Goal: Task Accomplishment & Management: Manage account settings

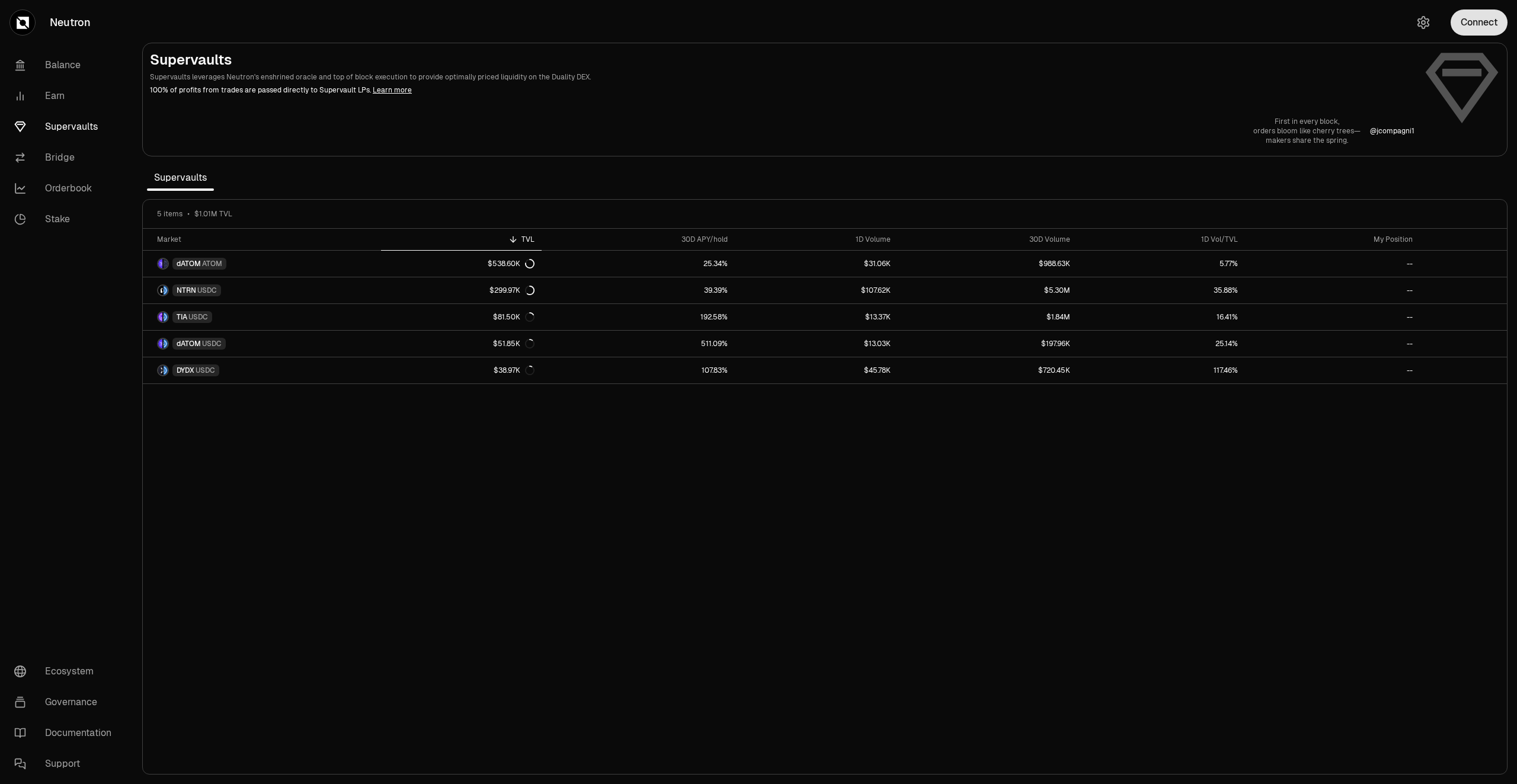
click at [1474, 29] on button "Connect" at bounding box center [1479, 22] width 57 height 26
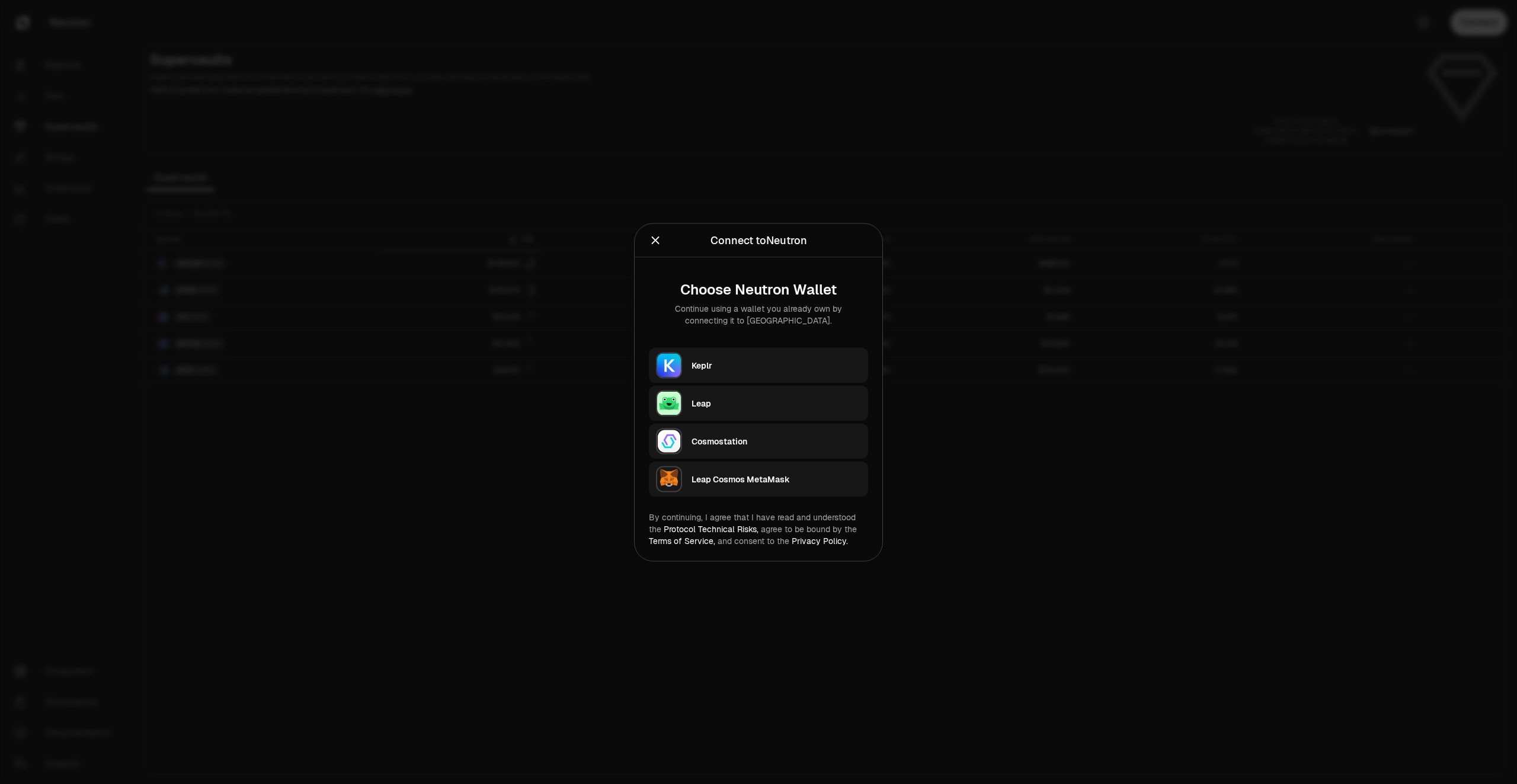
click at [709, 365] on div "Keplr" at bounding box center [776, 365] width 170 height 12
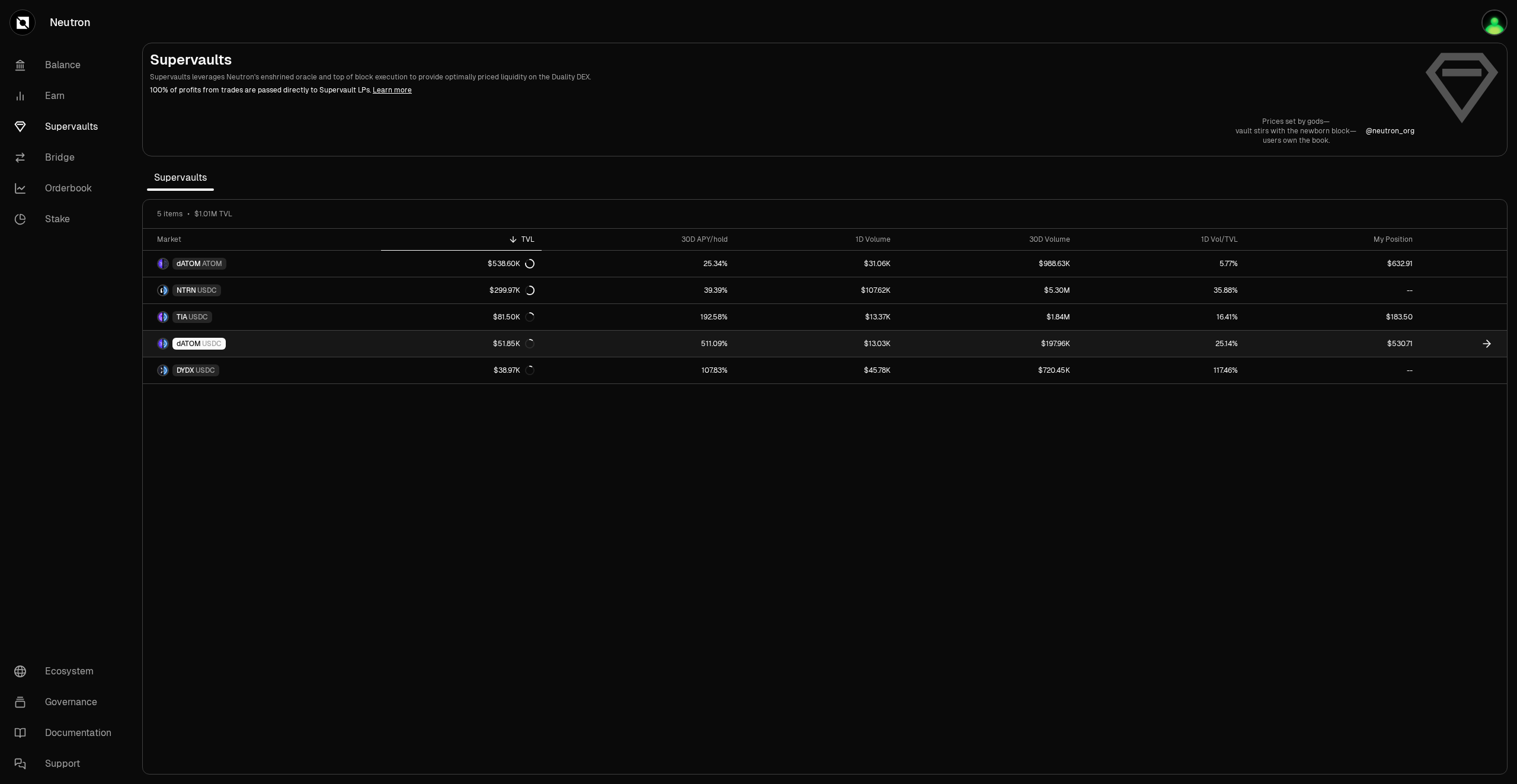
click at [1435, 346] on link at bounding box center [1463, 343] width 87 height 26
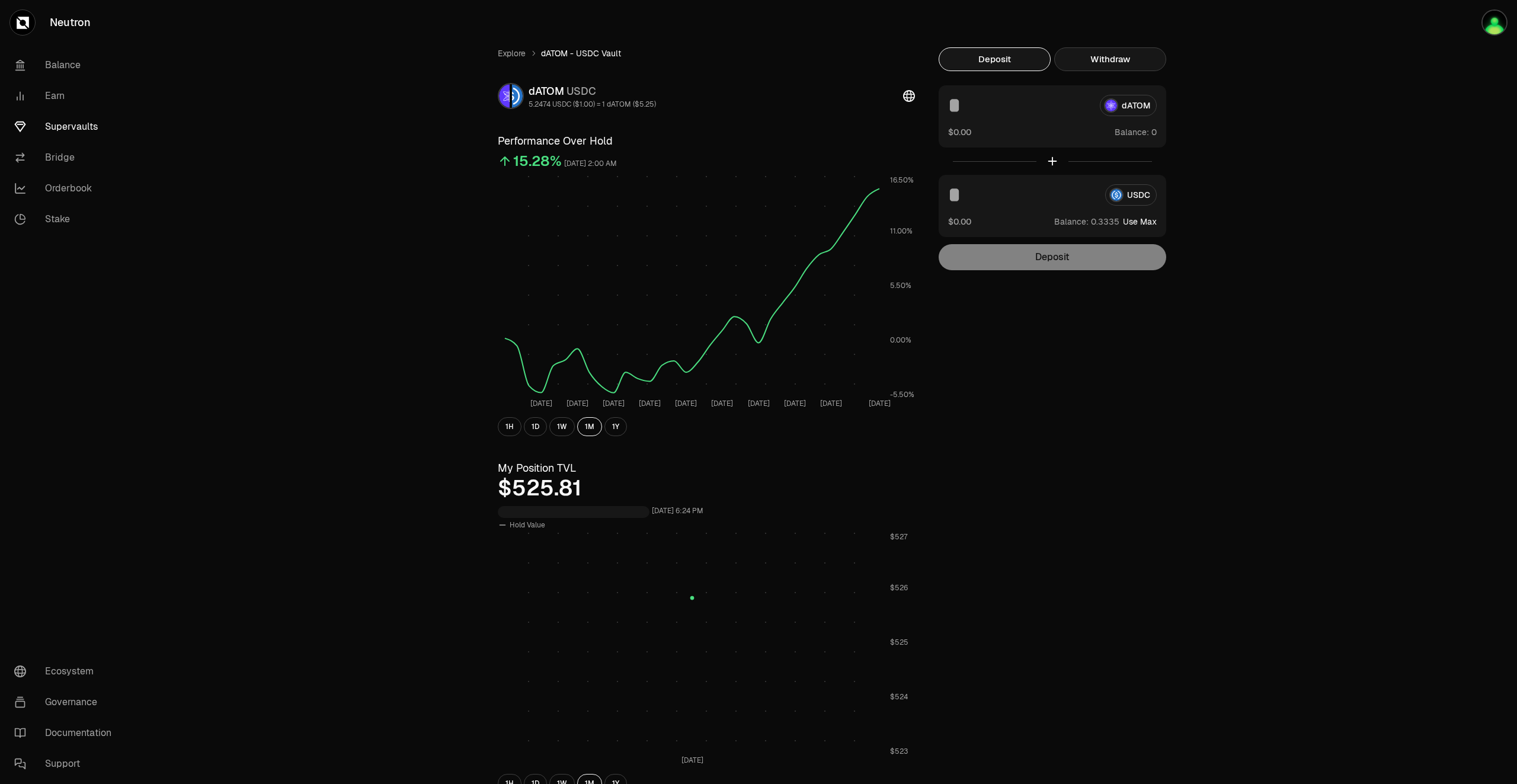
click at [1111, 55] on button "Withdraw" at bounding box center [1111, 59] width 112 height 24
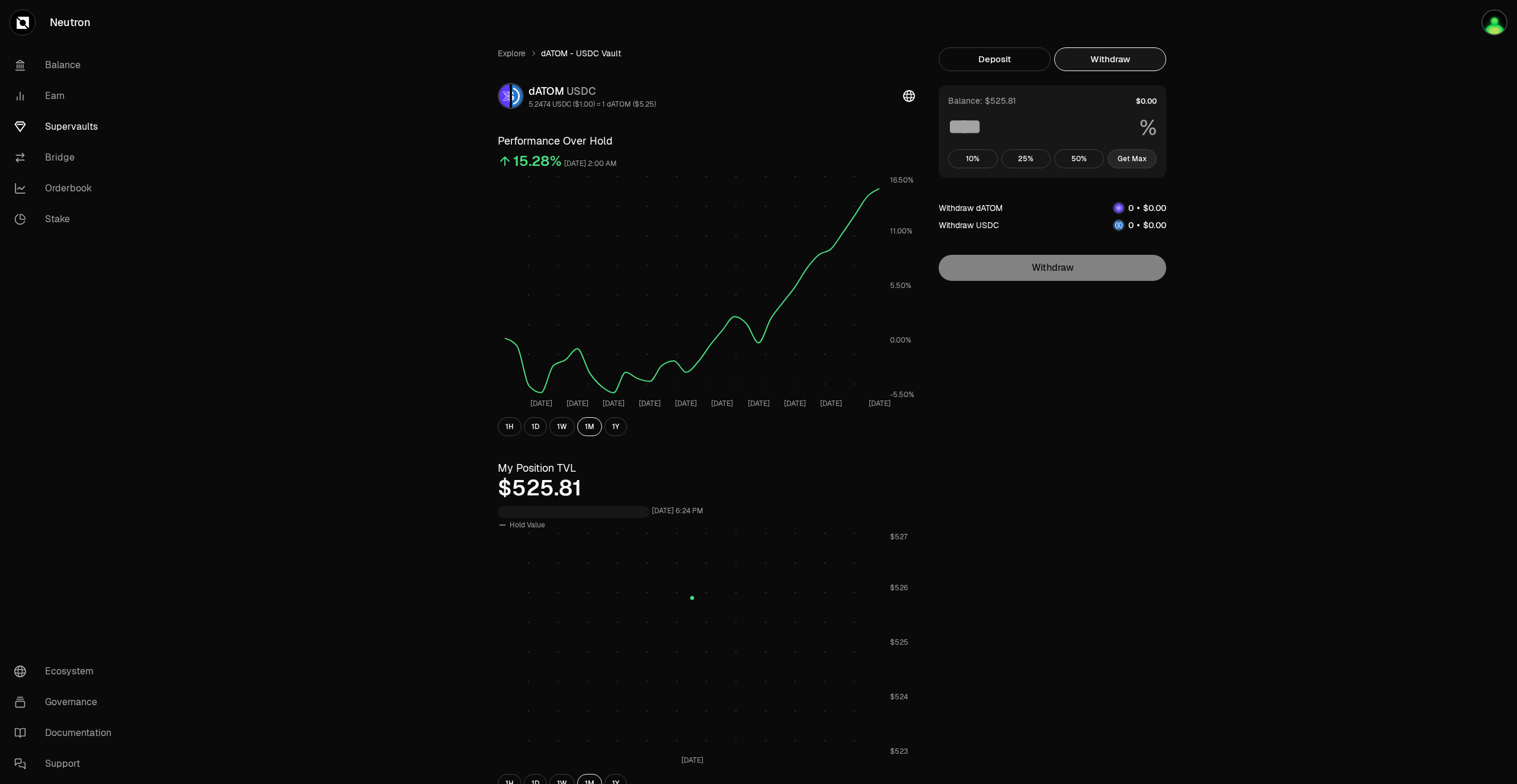
click at [1137, 161] on button "Get Max" at bounding box center [1132, 159] width 50 height 19
type input "***"
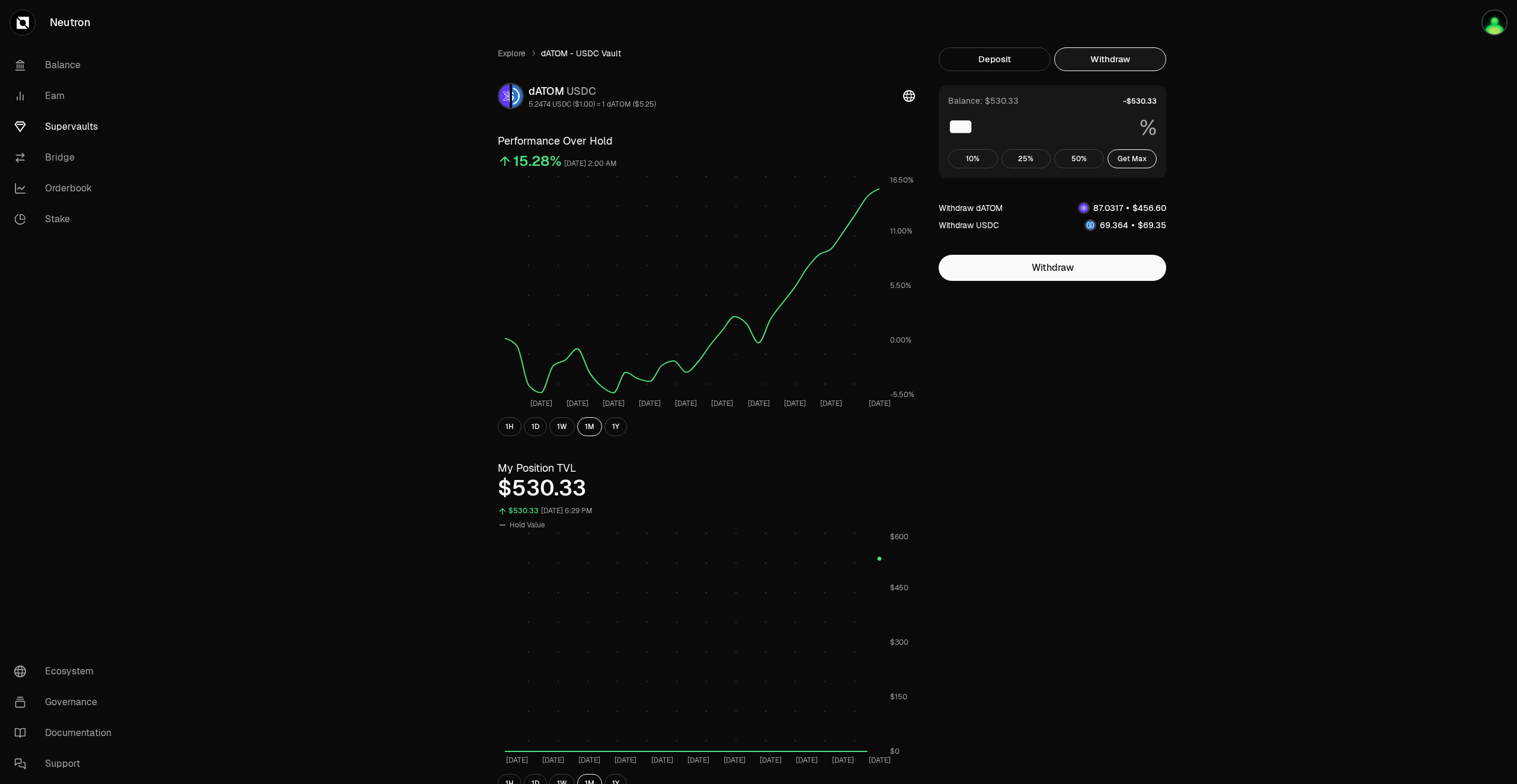
click at [62, 124] on link "Supervaults" at bounding box center [66, 127] width 124 height 31
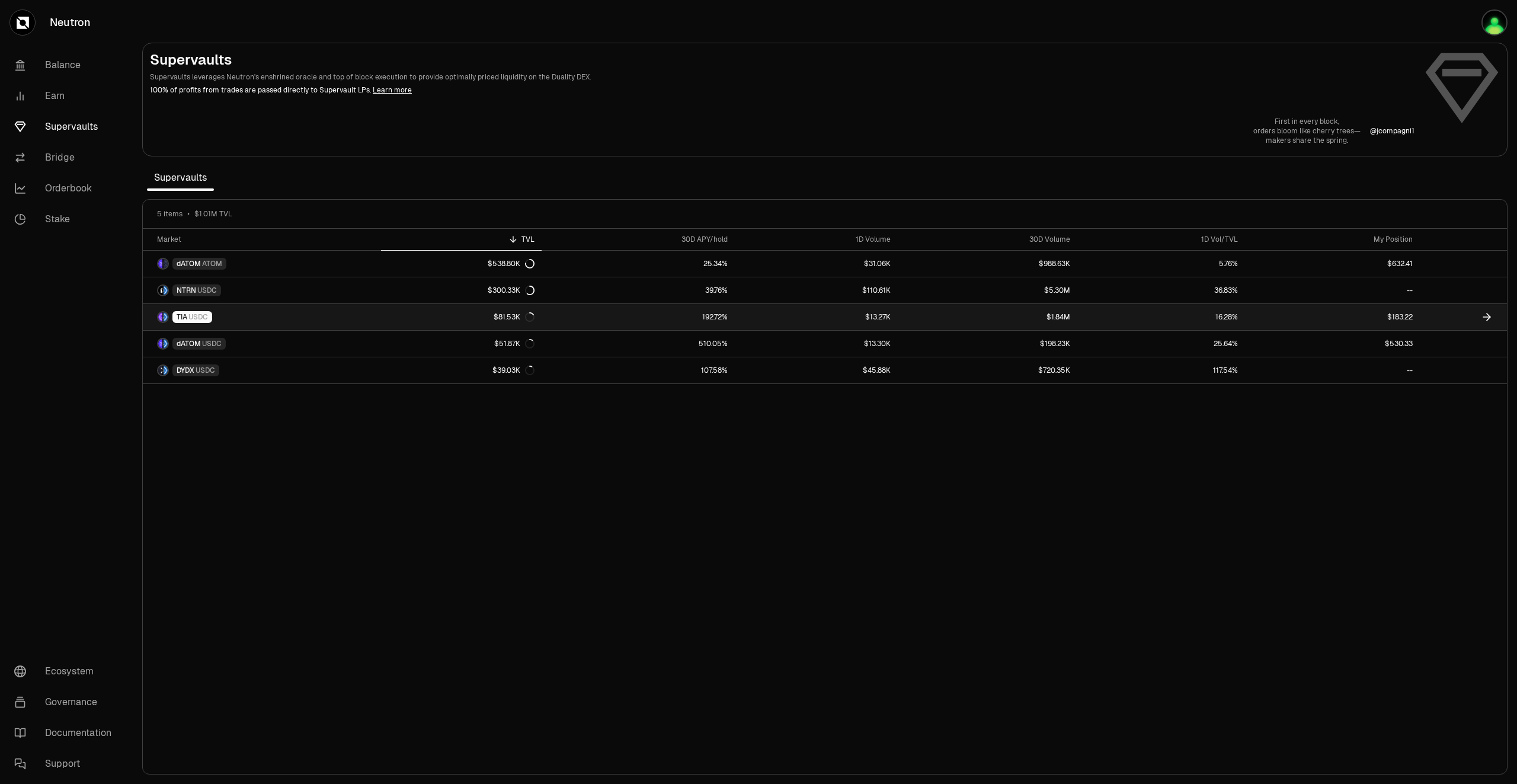
click at [1448, 310] on link at bounding box center [1463, 316] width 87 height 26
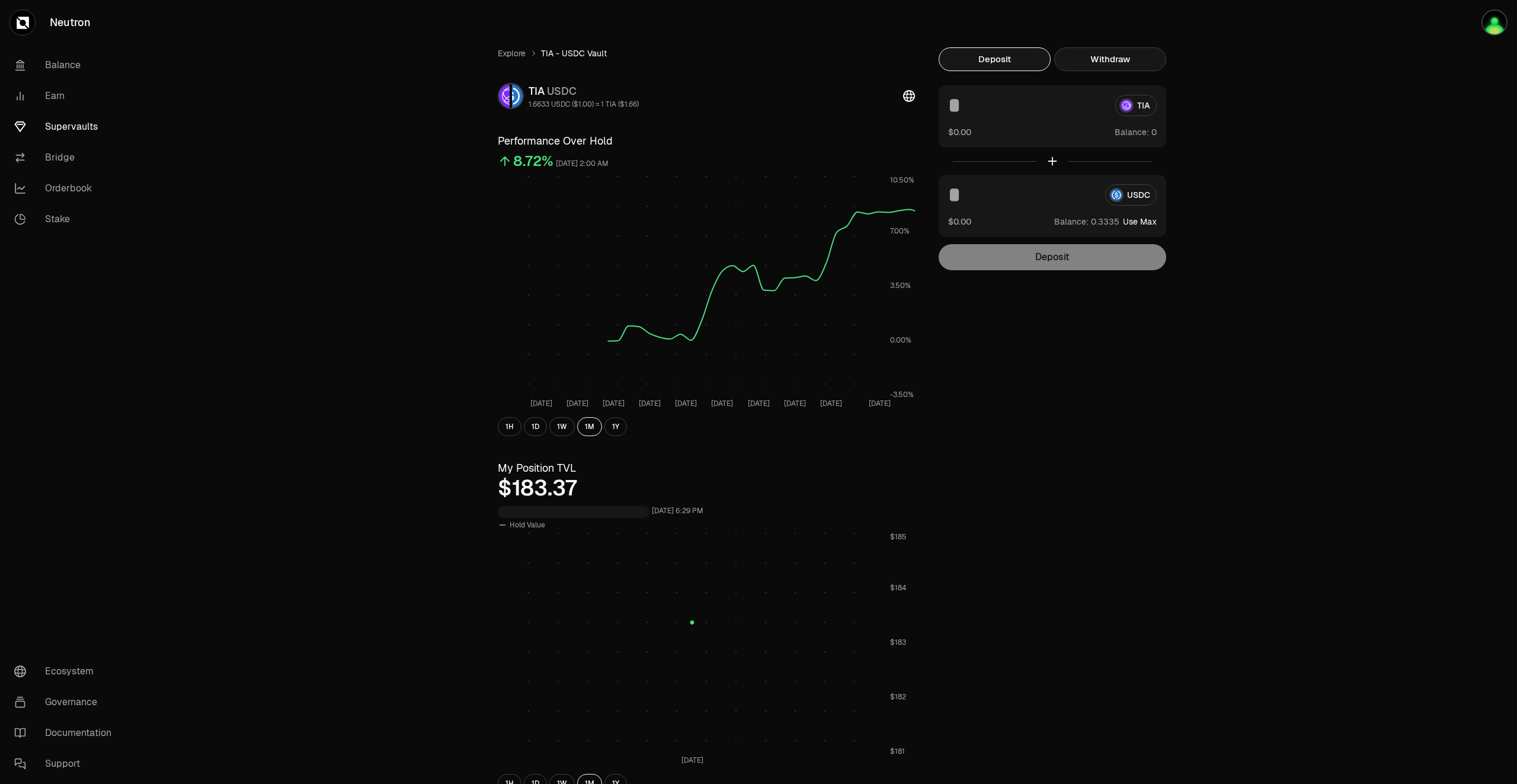
click at [1118, 54] on button "Withdraw" at bounding box center [1111, 59] width 112 height 24
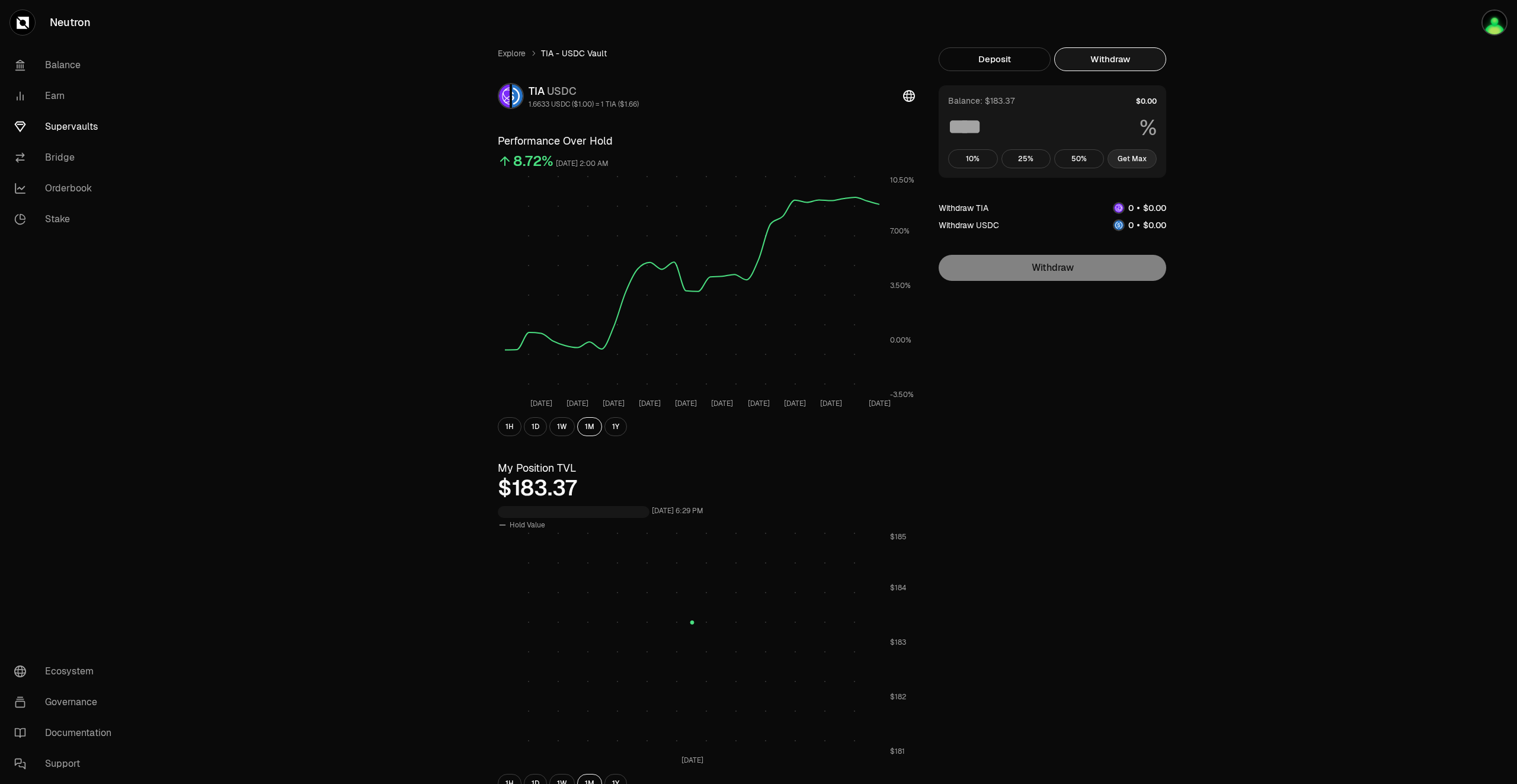
click at [1125, 160] on button "Get Max" at bounding box center [1132, 159] width 50 height 19
type input "***"
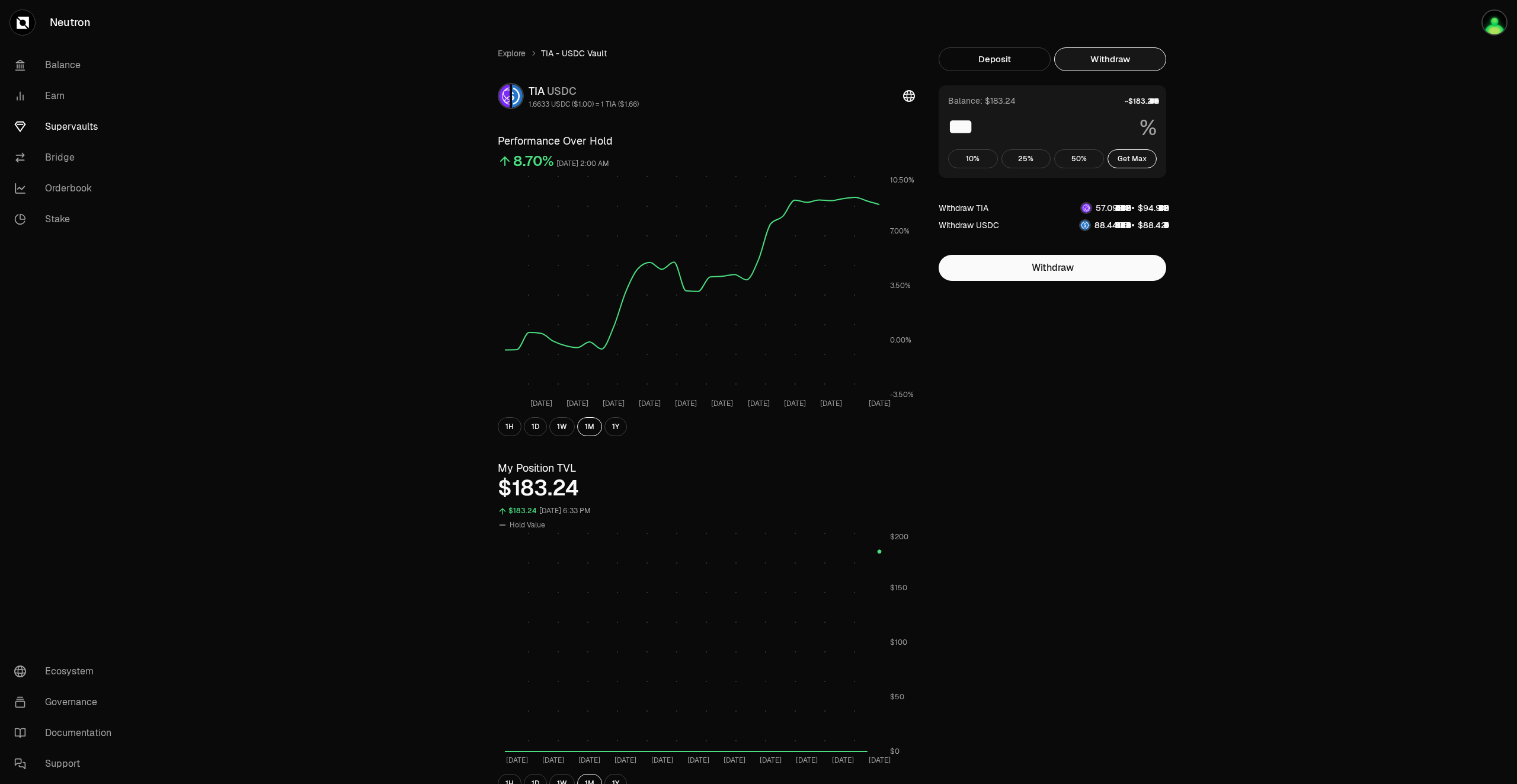
click at [57, 127] on link "Supervaults" at bounding box center [66, 127] width 124 height 31
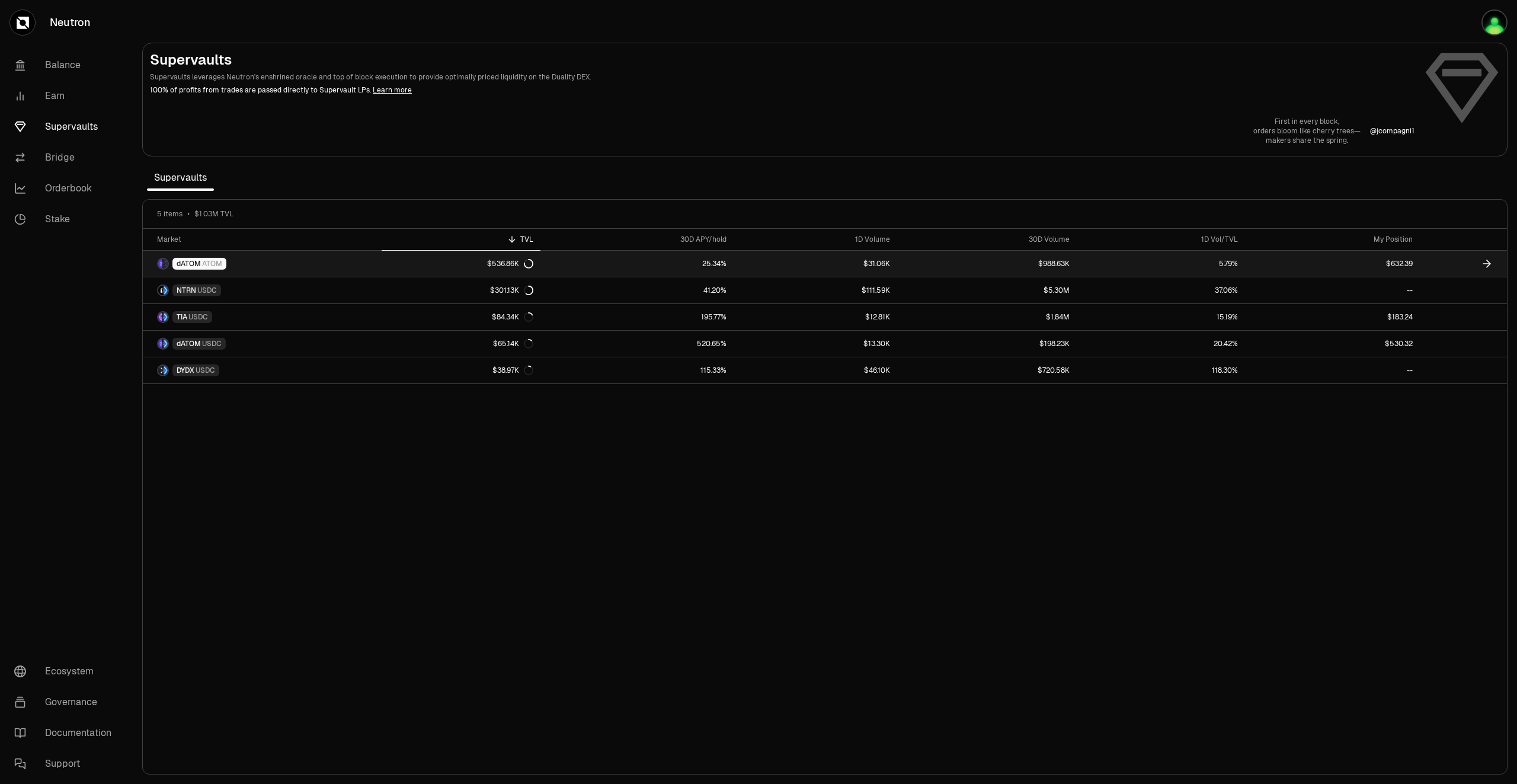
click at [313, 268] on link "dATOM ATOM" at bounding box center [262, 263] width 239 height 26
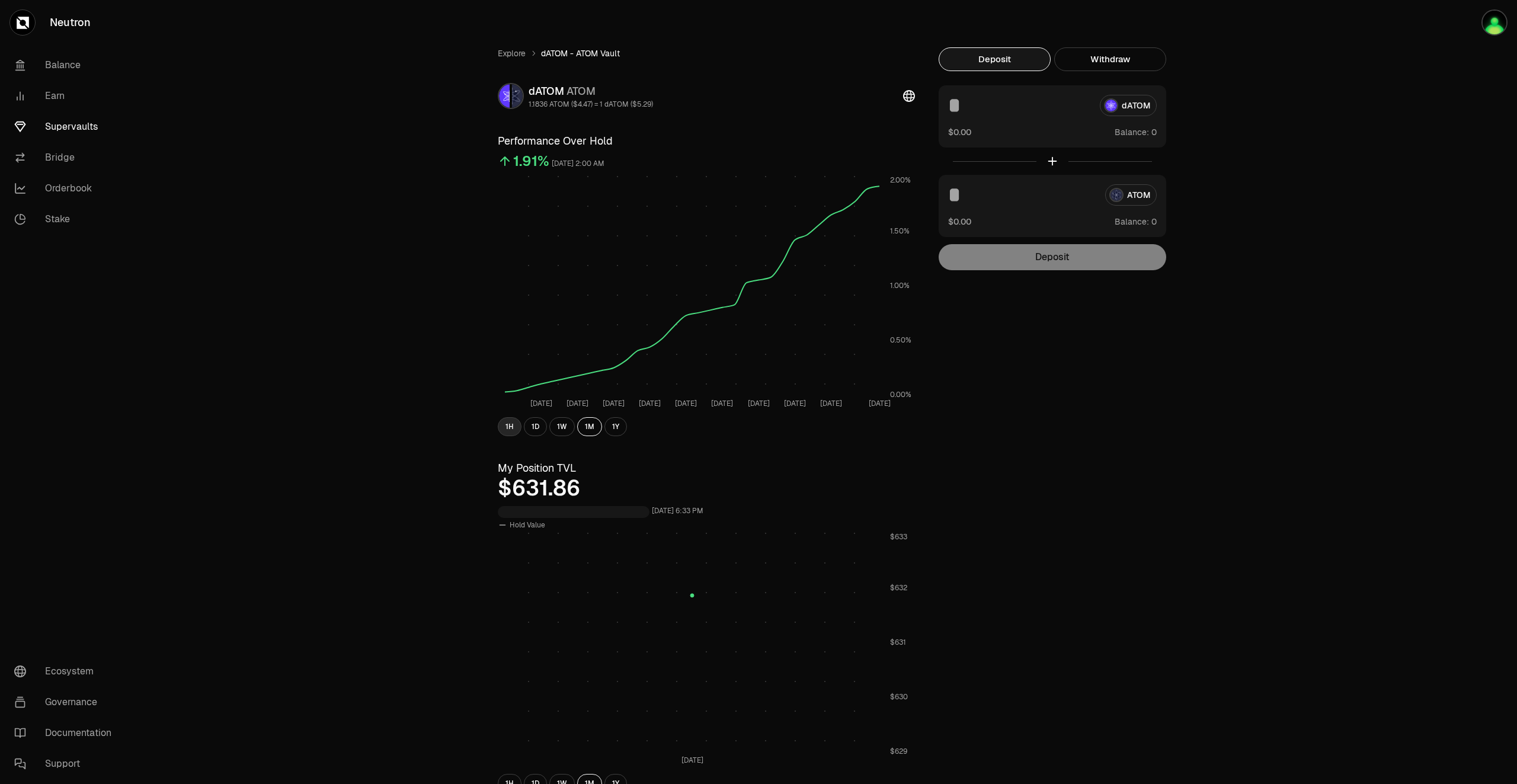
click at [510, 429] on button "1H" at bounding box center [509, 426] width 24 height 19
click at [509, 424] on button "1H" at bounding box center [509, 426] width 24 height 19
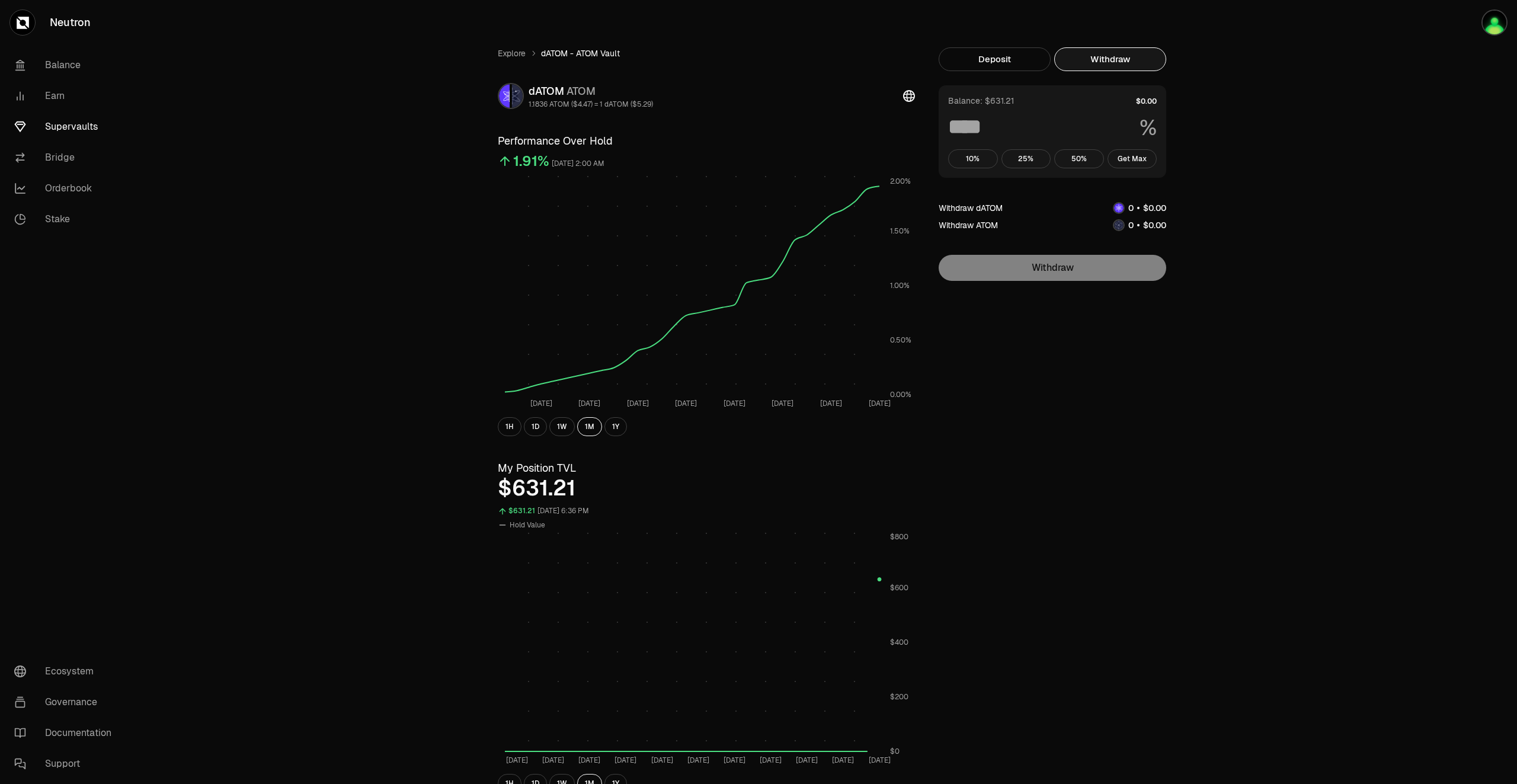
click at [1138, 60] on button "Withdraw" at bounding box center [1111, 59] width 112 height 24
click at [1139, 159] on button "Get Max" at bounding box center [1132, 159] width 50 height 19
type input "***"
click at [503, 427] on button "1H" at bounding box center [509, 426] width 24 height 19
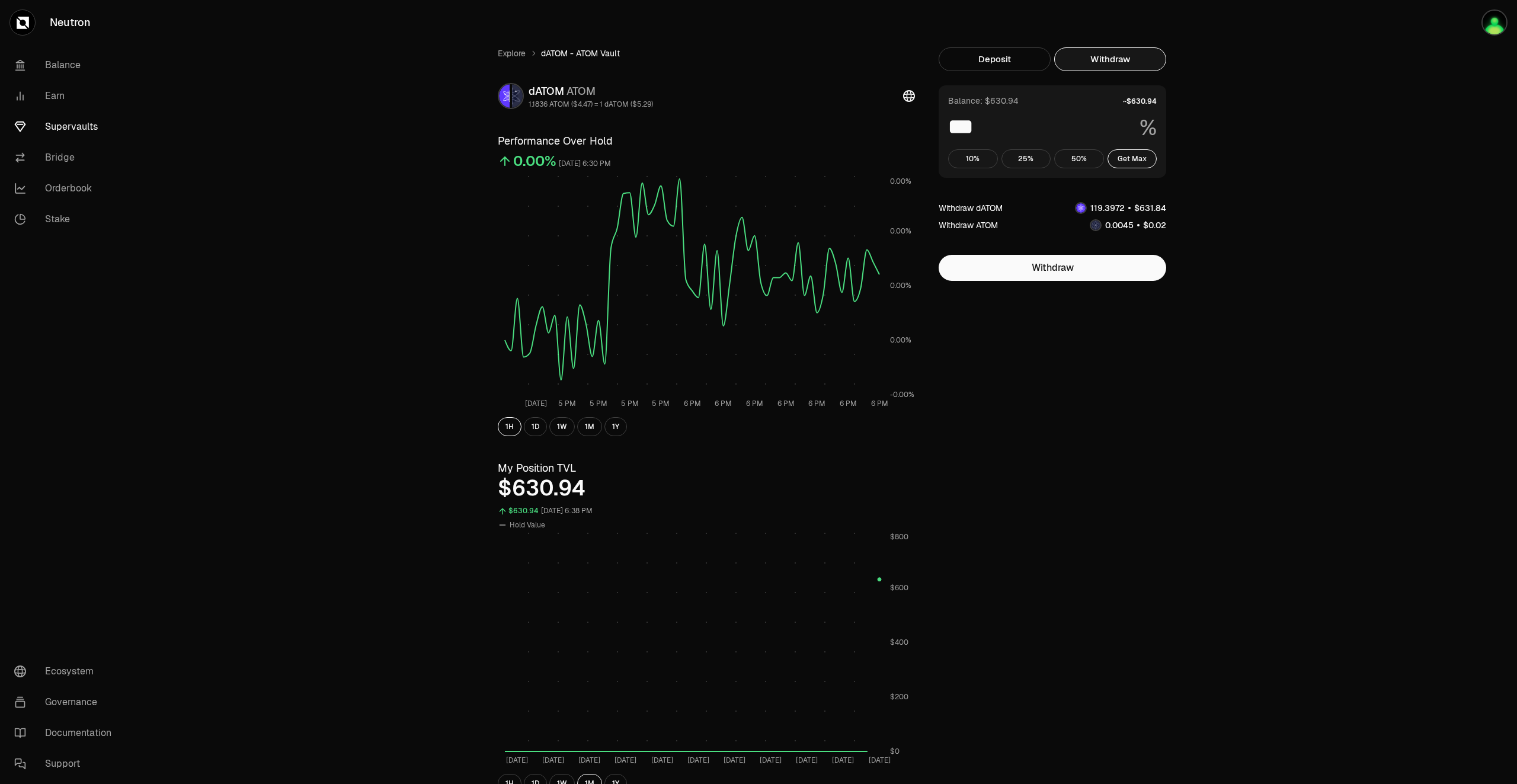
click at [56, 121] on link "Supervaults" at bounding box center [66, 127] width 124 height 31
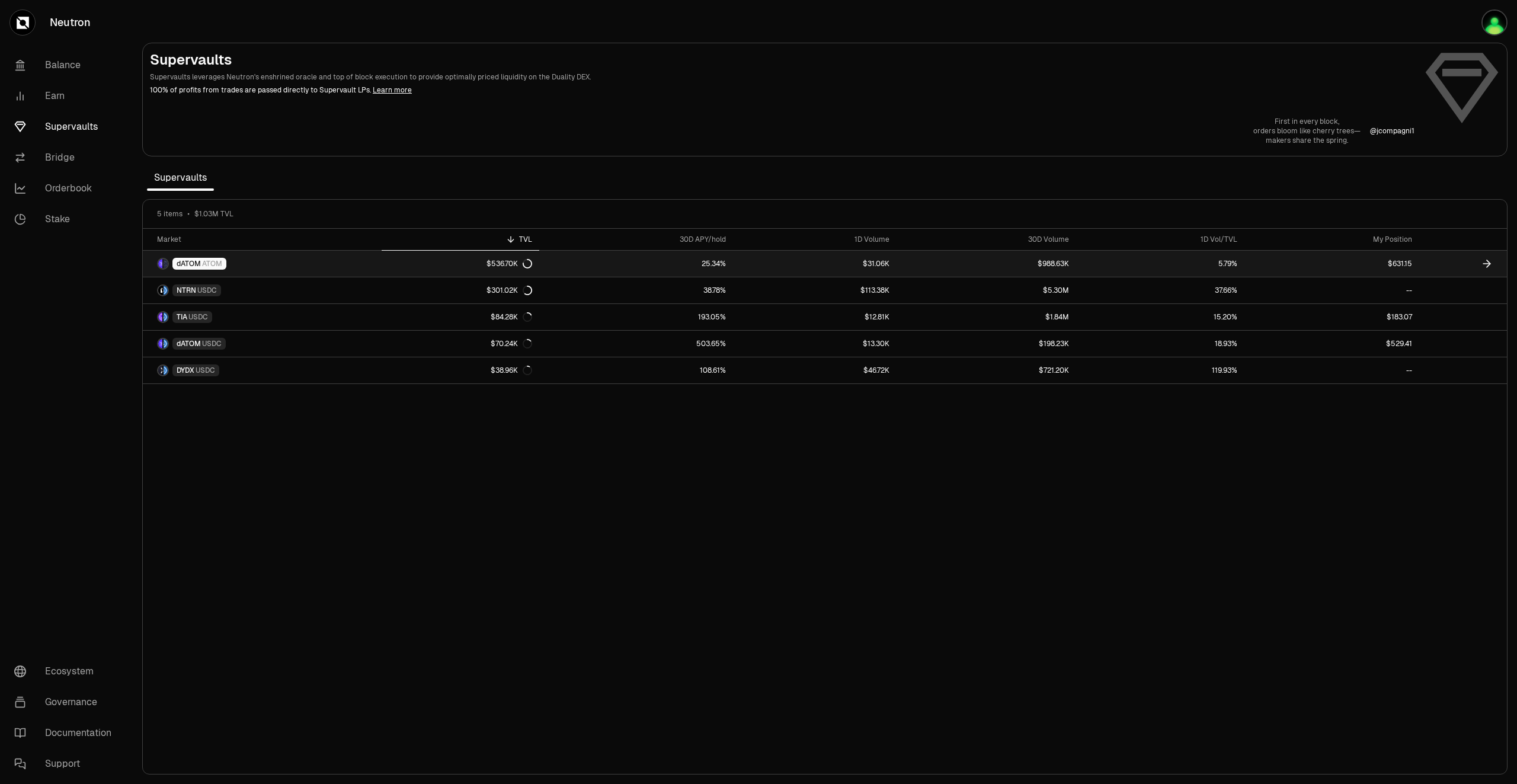
click at [1434, 262] on link at bounding box center [1463, 263] width 88 height 26
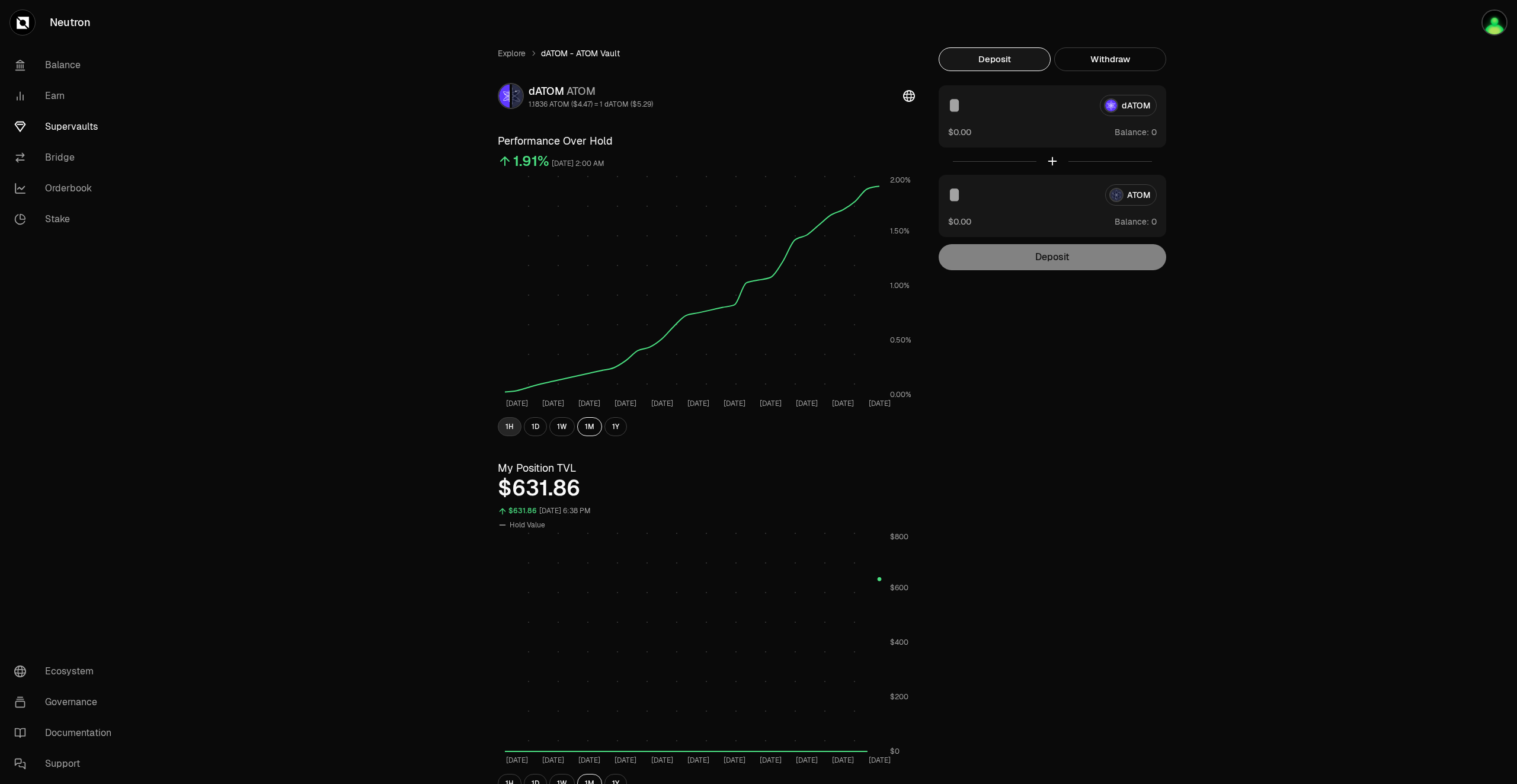
click at [508, 428] on button "1H" at bounding box center [509, 426] width 24 height 19
click at [511, 423] on button "1H" at bounding box center [509, 426] width 24 height 19
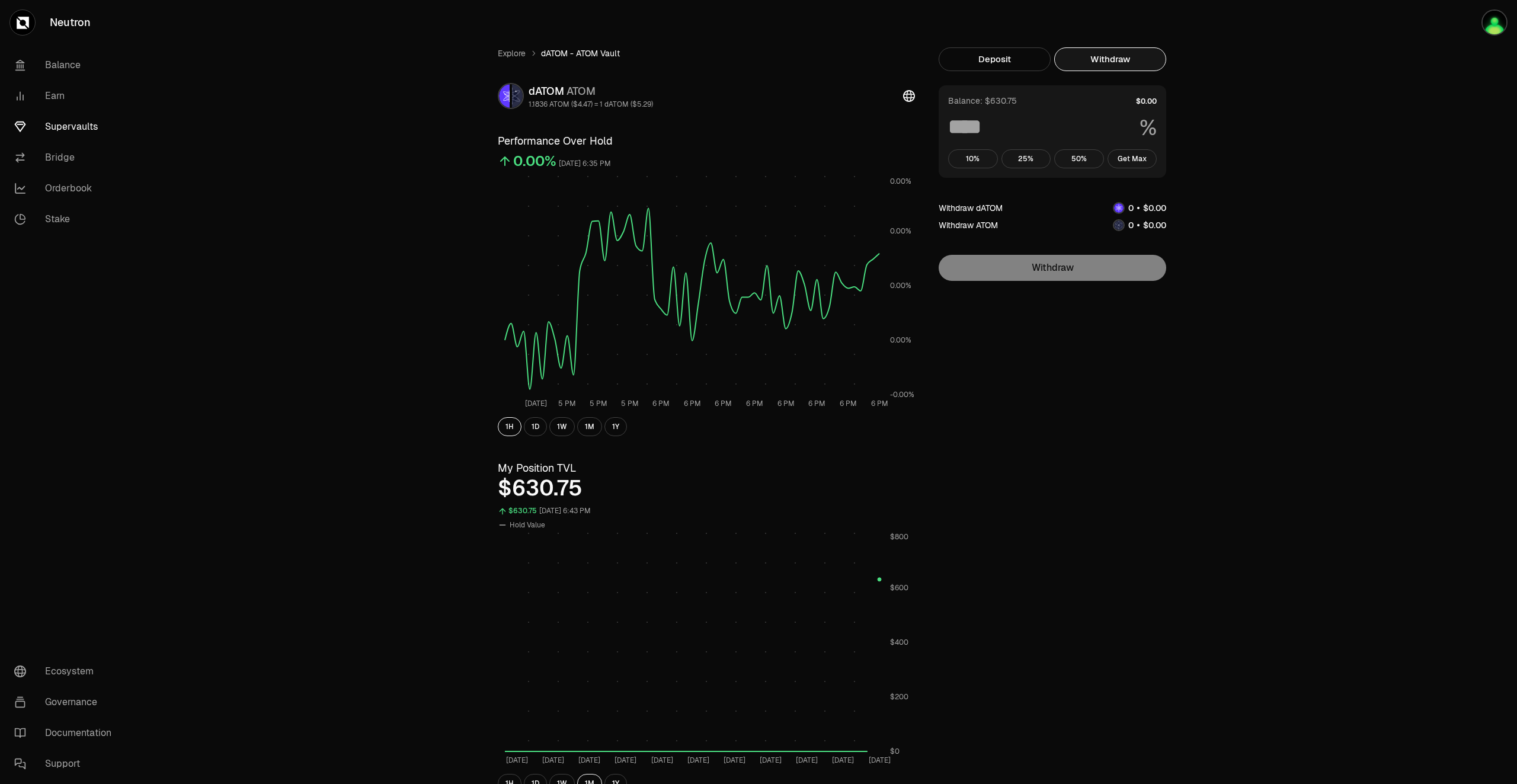
click at [1123, 59] on button "Withdraw" at bounding box center [1111, 59] width 112 height 24
click at [1140, 160] on button "Get Max" at bounding box center [1132, 159] width 50 height 19
type input "***"
